Goal: Navigation & Orientation: Find specific page/section

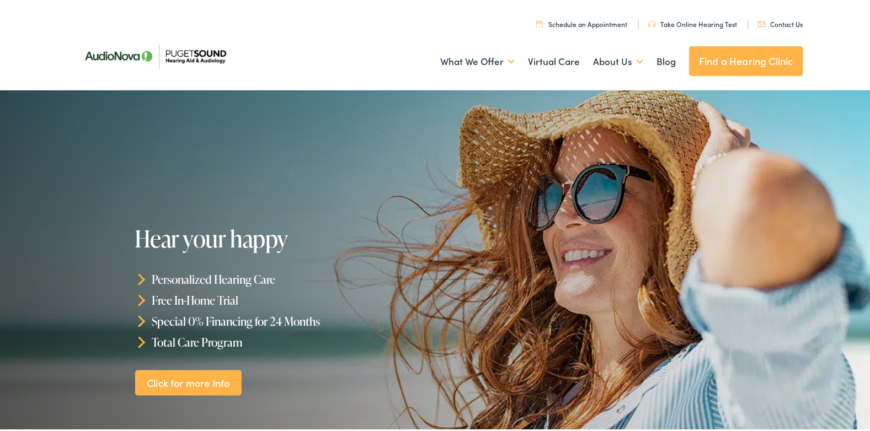
click at [748, 59] on link "Find a Hearing Clinic" at bounding box center [746, 59] width 114 height 30
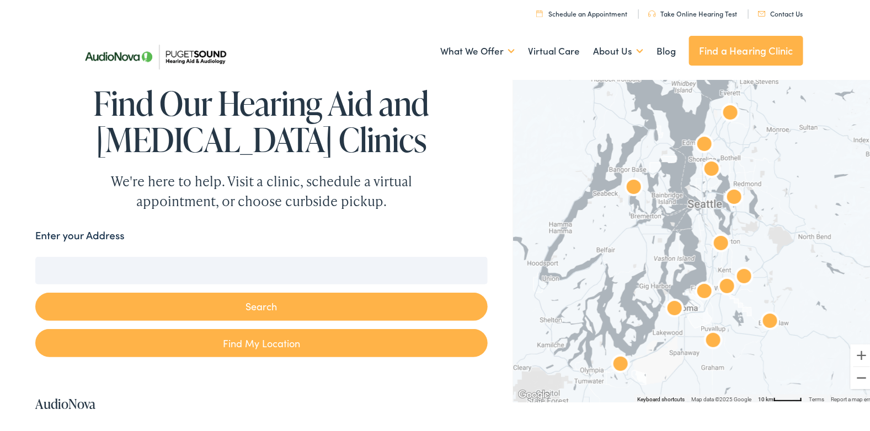
click at [711, 238] on img "AudioNova" at bounding box center [721, 242] width 26 height 26
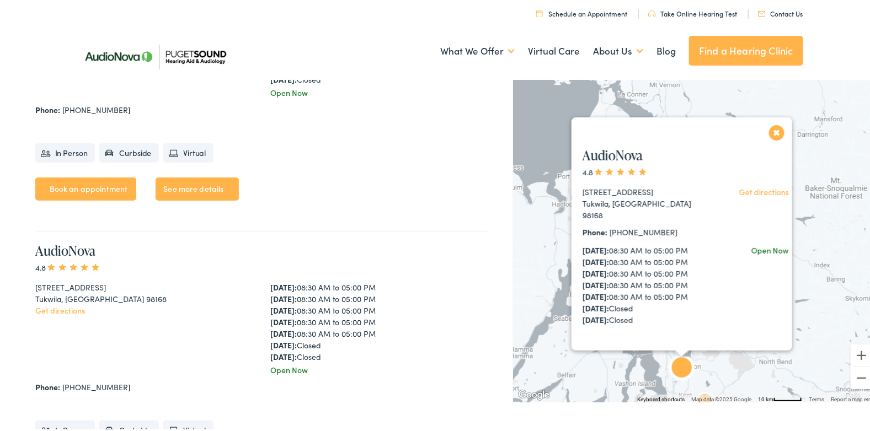
scroll to position [3611, 0]
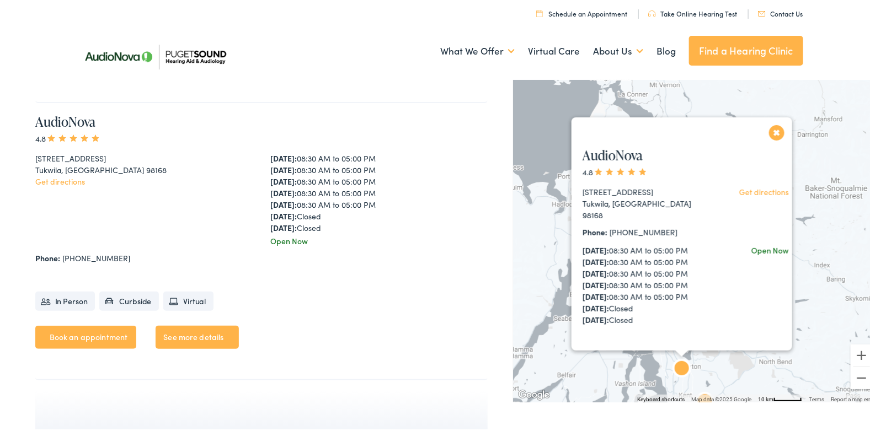
click at [771, 129] on button "Close" at bounding box center [776, 130] width 19 height 19
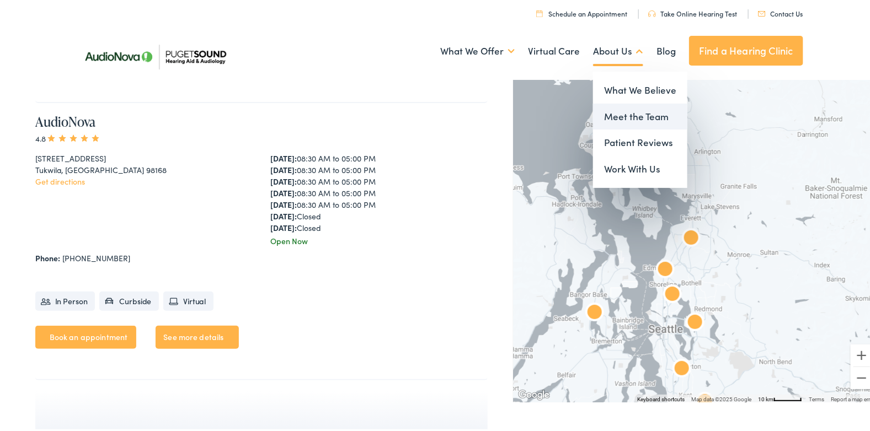
click at [604, 114] on link "Meet the Team" at bounding box center [640, 115] width 94 height 26
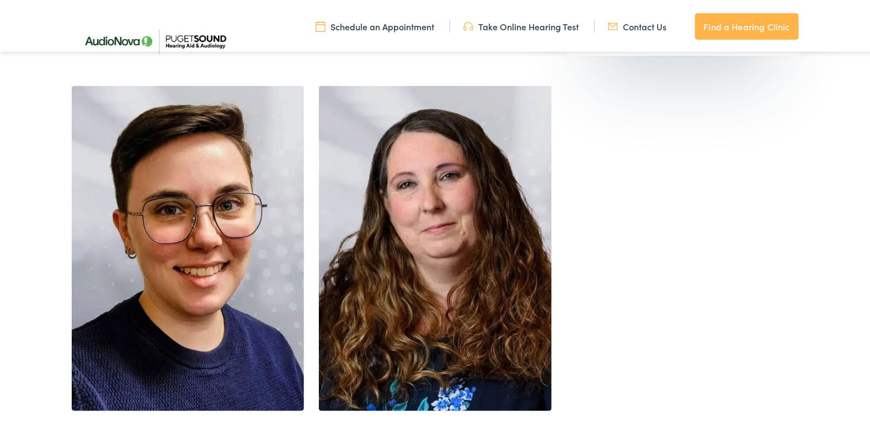
scroll to position [2096, 0]
